Goal: Transaction & Acquisition: Purchase product/service

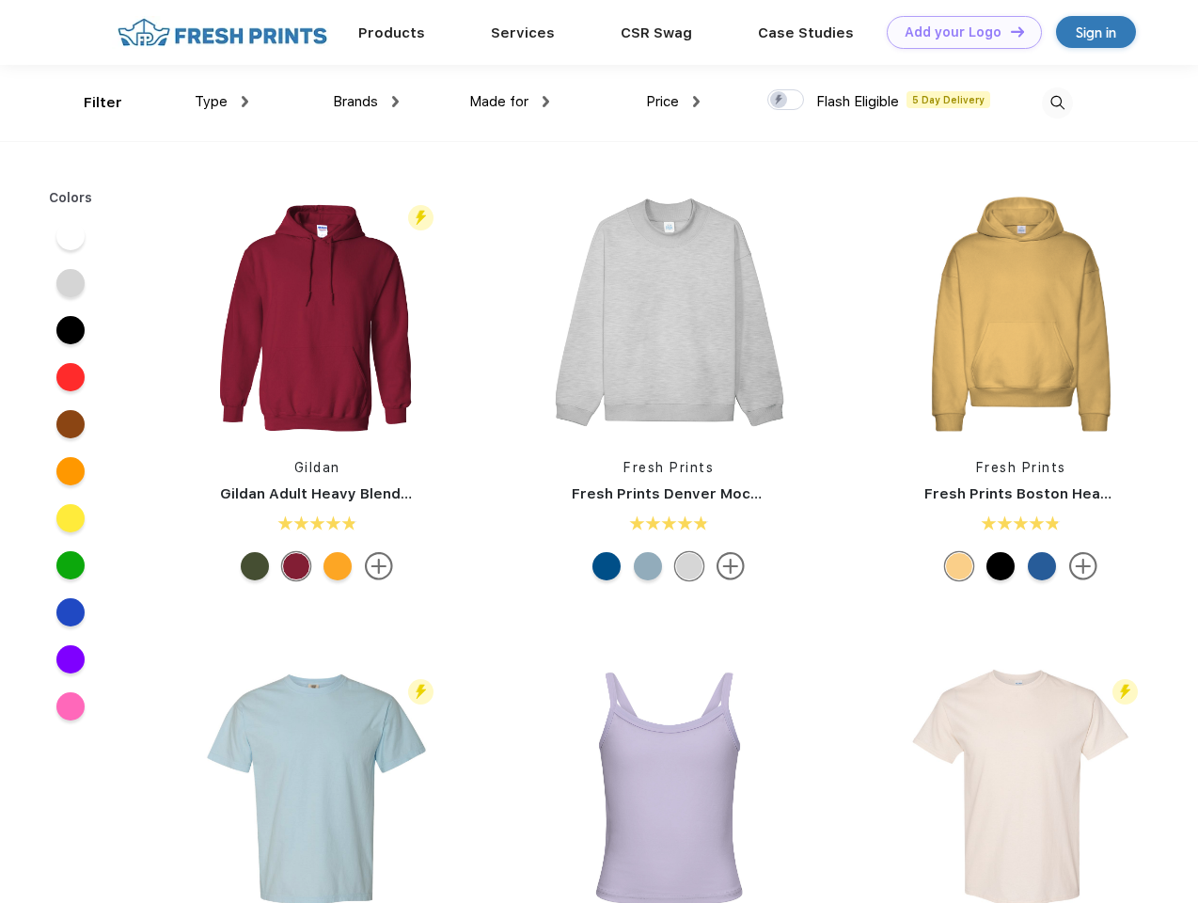
click at [957, 32] on link "Add your Logo Design Tool" at bounding box center [964, 32] width 155 height 33
click at [0, 0] on div "Design Tool" at bounding box center [0, 0] width 0 height 0
click at [1009, 31] on link "Add your Logo Design Tool" at bounding box center [964, 32] width 155 height 33
click at [90, 103] on div "Filter" at bounding box center [103, 103] width 39 height 22
click at [222, 102] on span "Type" at bounding box center [211, 101] width 33 height 17
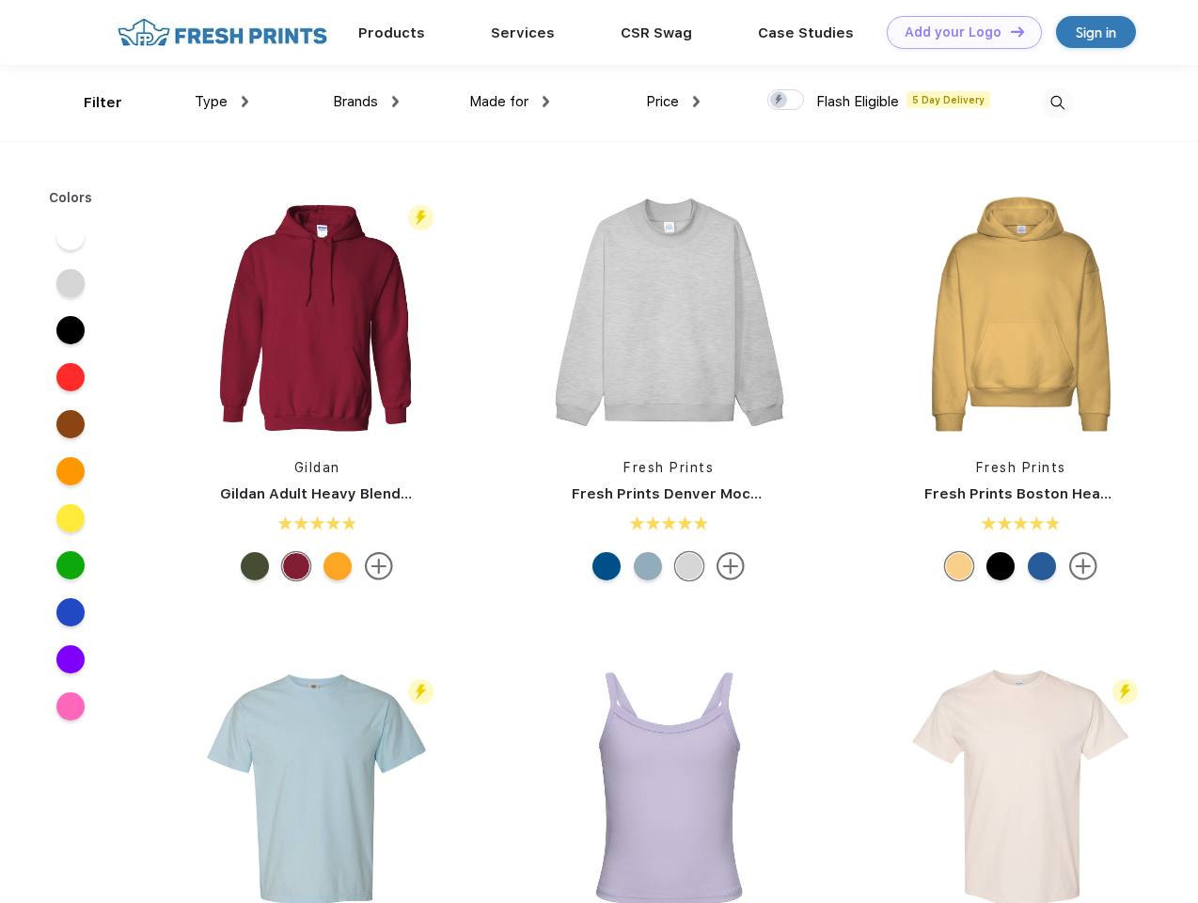
click at [366, 102] on span "Brands" at bounding box center [355, 101] width 45 height 17
click at [510, 102] on span "Made for" at bounding box center [498, 101] width 59 height 17
click at [673, 102] on span "Price" at bounding box center [662, 101] width 33 height 17
click at [786, 101] on div at bounding box center [785, 99] width 37 height 21
click at [780, 101] on input "checkbox" at bounding box center [773, 94] width 12 height 12
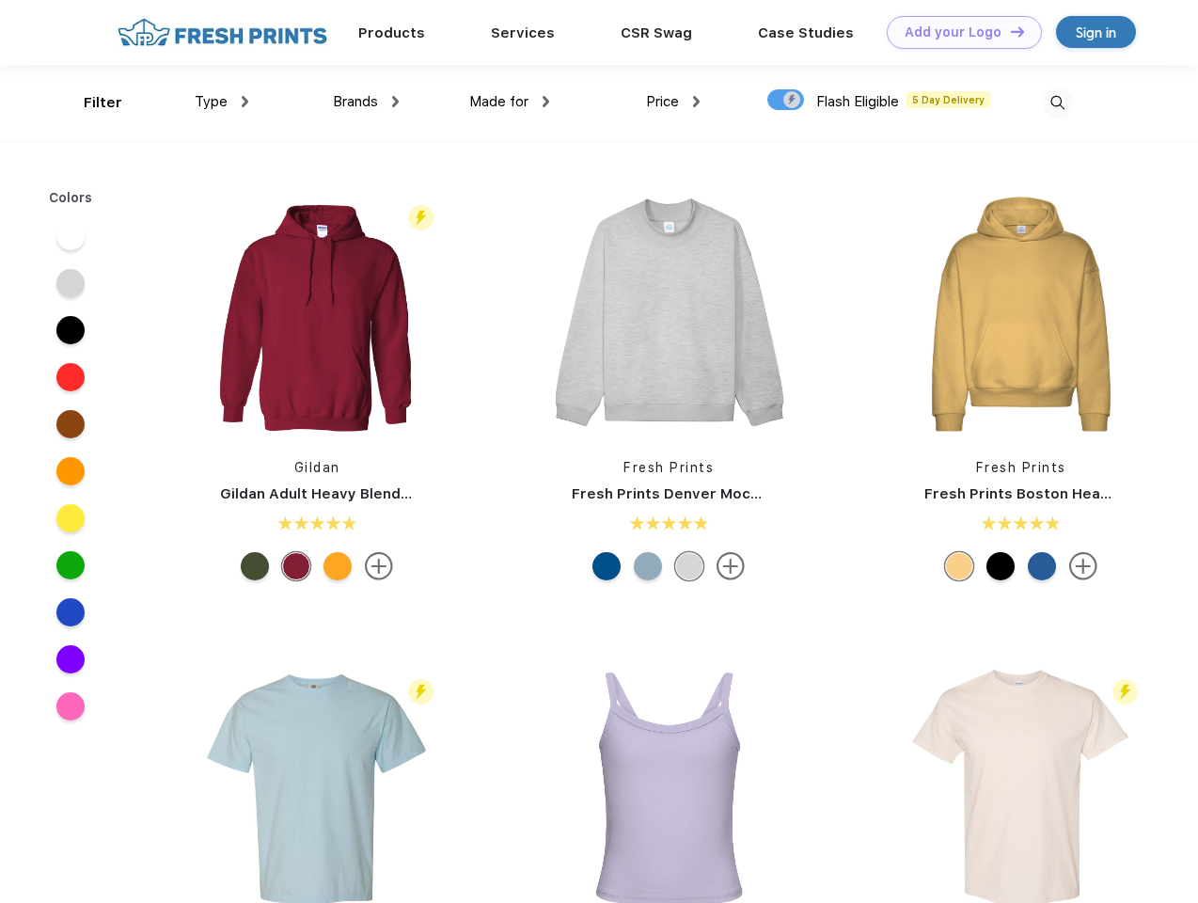
click at [1057, 103] on img at bounding box center [1057, 102] width 31 height 31
